Goal: Task Accomplishment & Management: Manage account settings

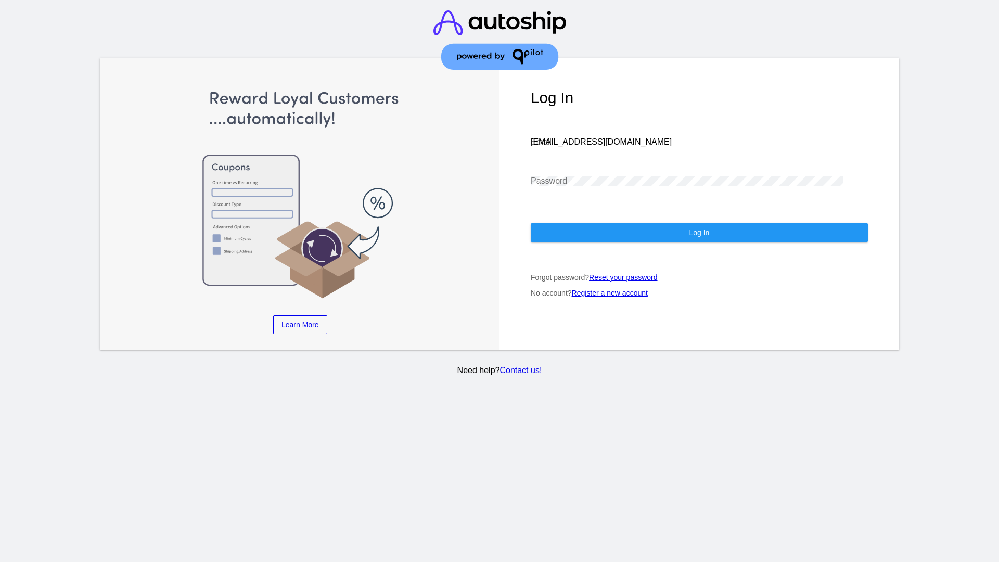
type input "jr@patternsinthecloud.com"
click at [699, 233] on span "Log In" at bounding box center [699, 232] width 20 height 8
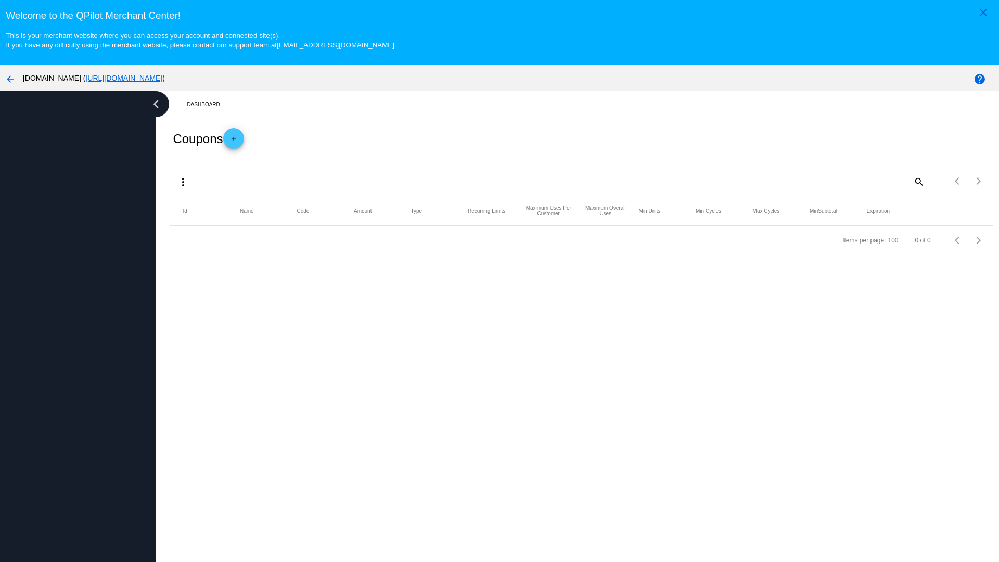
click at [183, 182] on mat-icon "more_vert" at bounding box center [183, 182] width 12 height 12
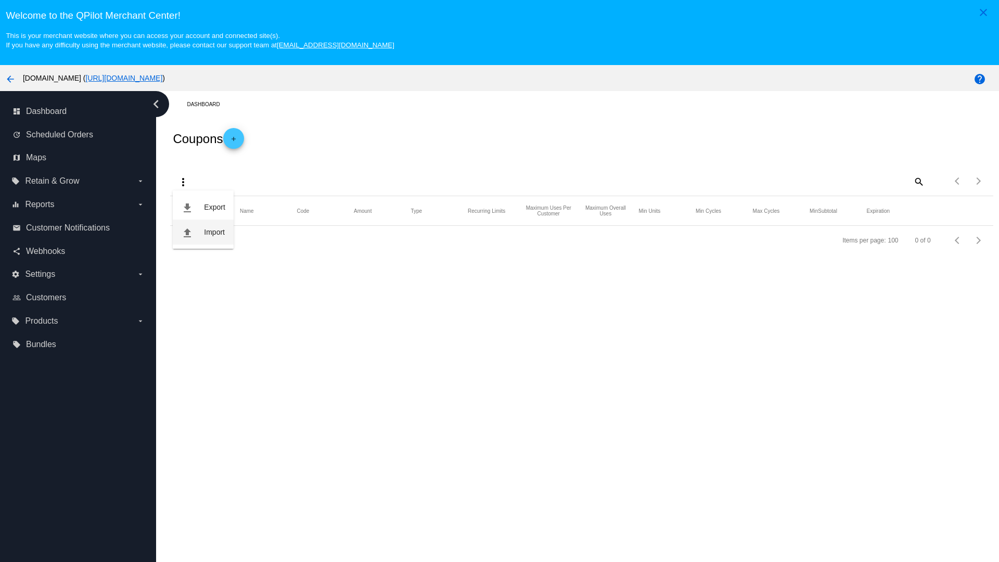
click at [203, 232] on button "file_upload Import" at bounding box center [203, 232] width 60 height 25
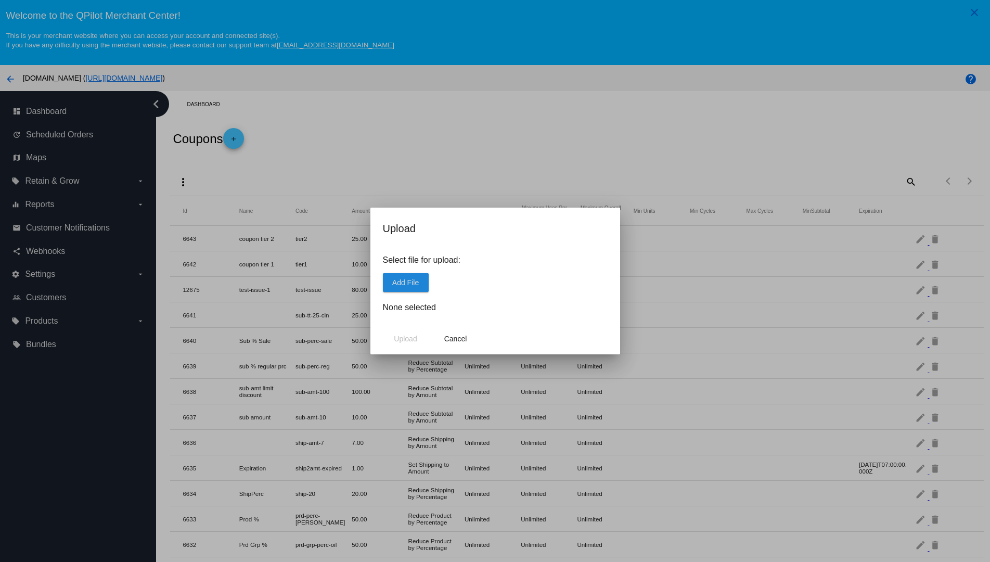
click at [405, 282] on span "Add File" at bounding box center [405, 282] width 27 height 8
click at [405, 339] on span "Upload" at bounding box center [405, 339] width 23 height 8
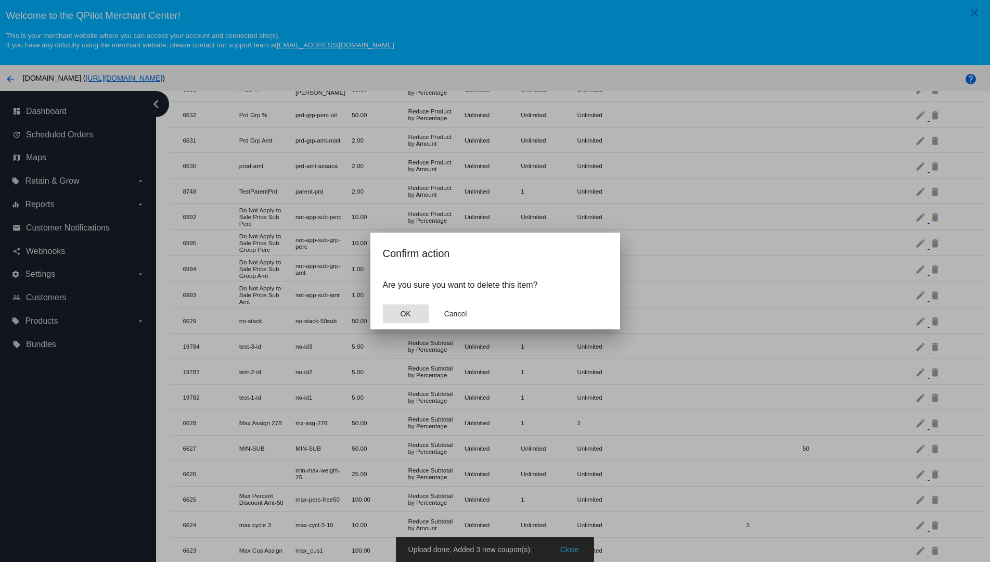
click at [405, 314] on span "OK" at bounding box center [405, 314] width 10 height 8
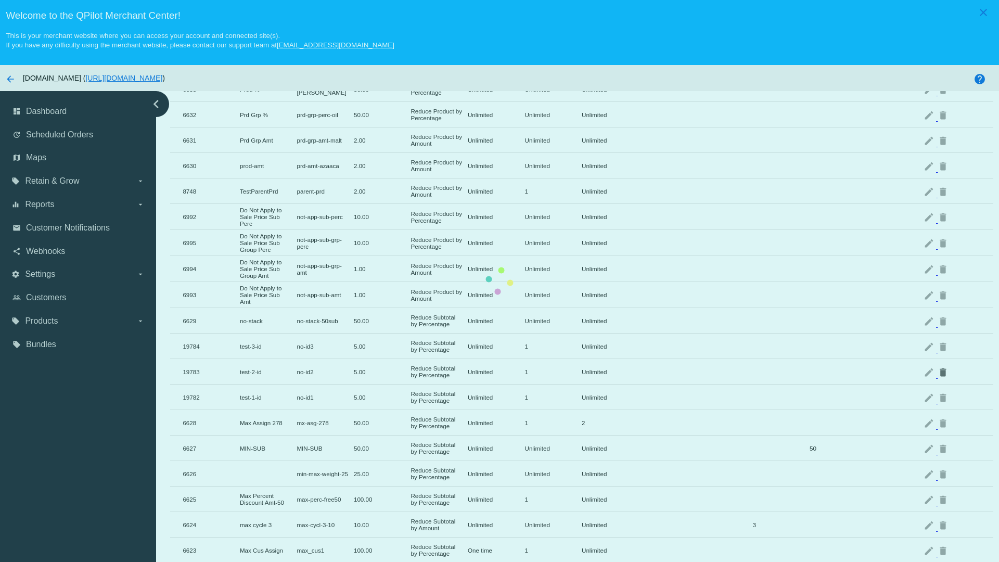
click at [937, 364] on mat-icon "delete" at bounding box center [943, 372] width 12 height 16
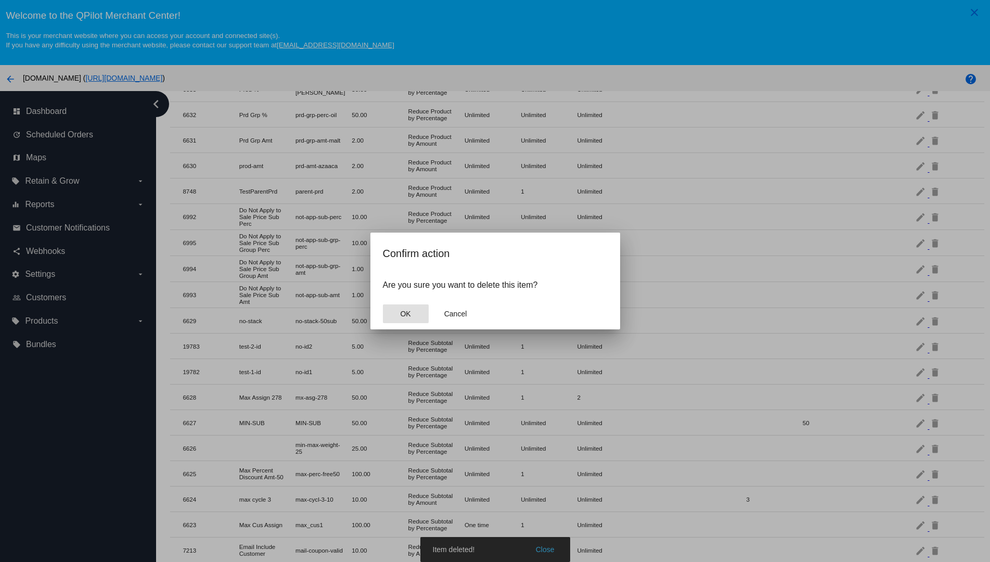
click at [405, 314] on span "OK" at bounding box center [405, 314] width 10 height 8
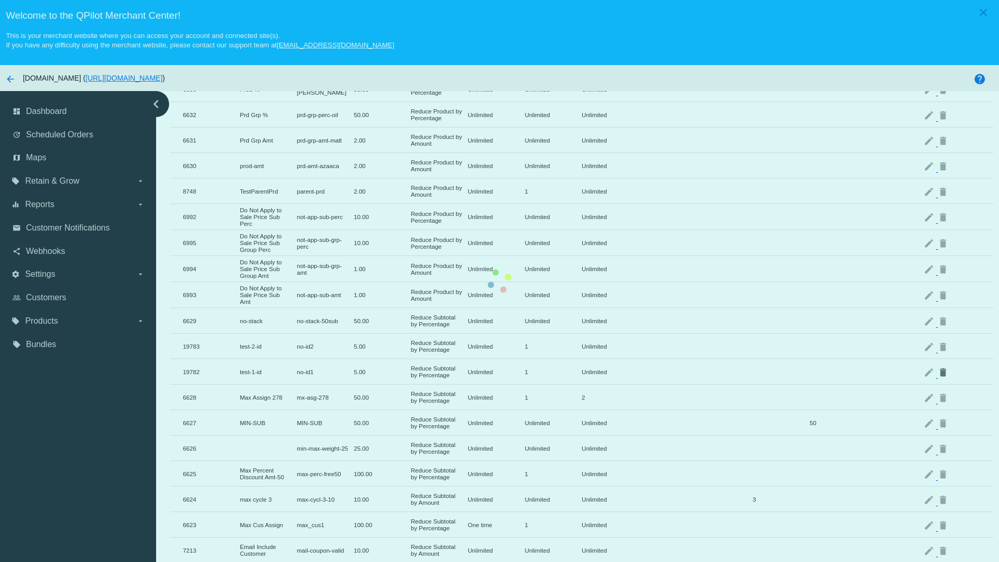
click at [937, 364] on mat-icon "delete" at bounding box center [943, 372] width 12 height 16
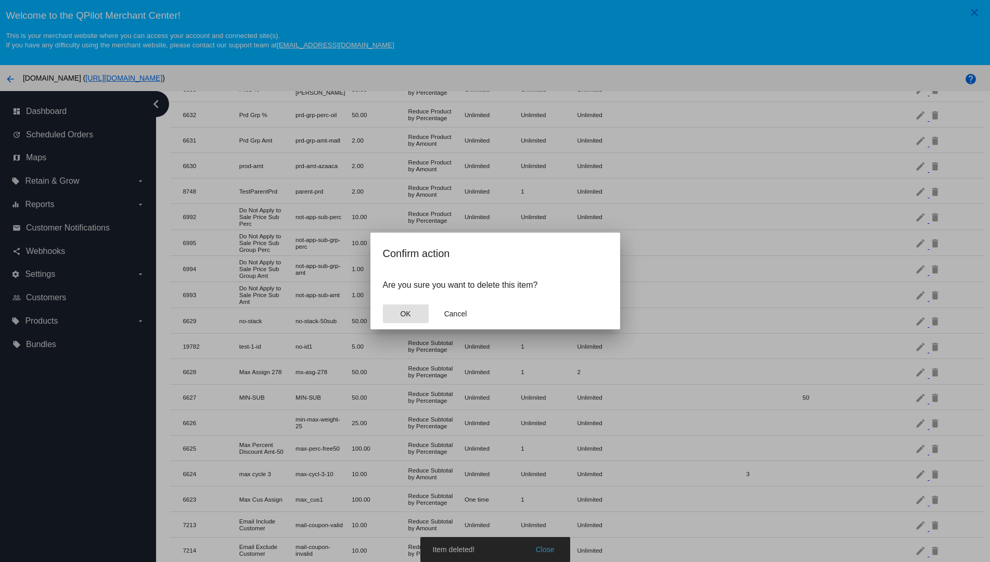
click at [405, 314] on span "OK" at bounding box center [405, 314] width 10 height 8
